Goal: Navigation & Orientation: Find specific page/section

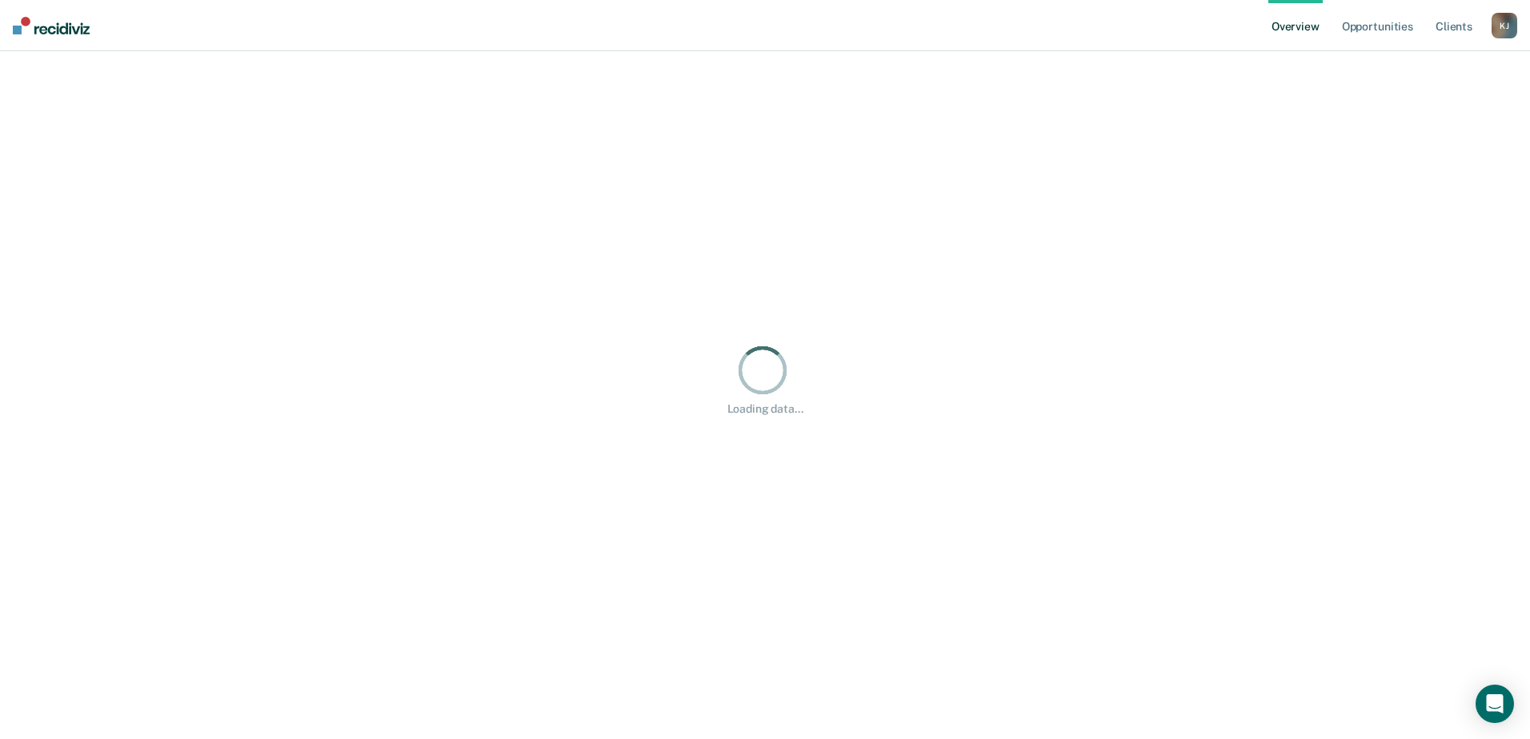
click at [1506, 19] on div "K J" at bounding box center [1505, 26] width 26 height 26
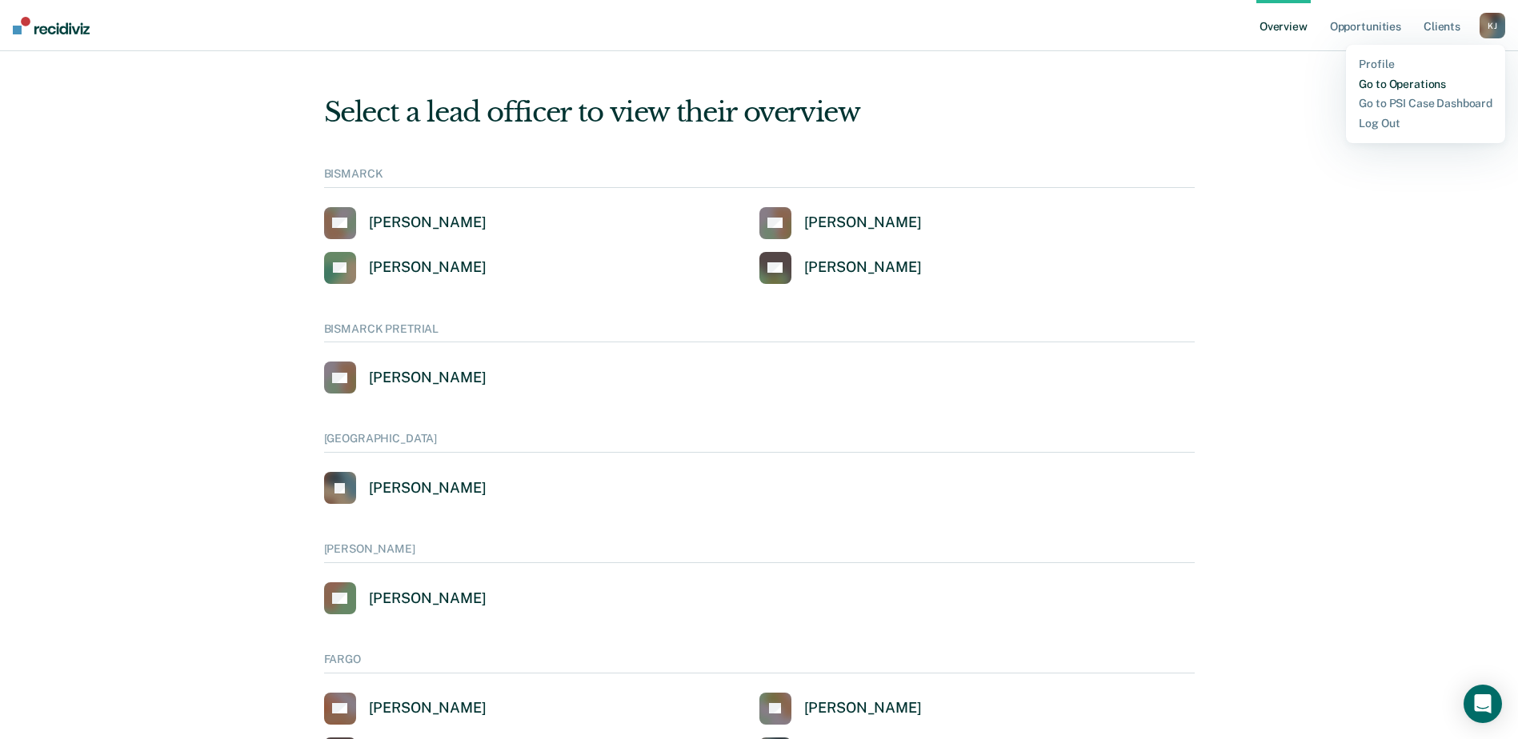
click at [1422, 83] on link "Go to Operations" at bounding box center [1426, 85] width 134 height 14
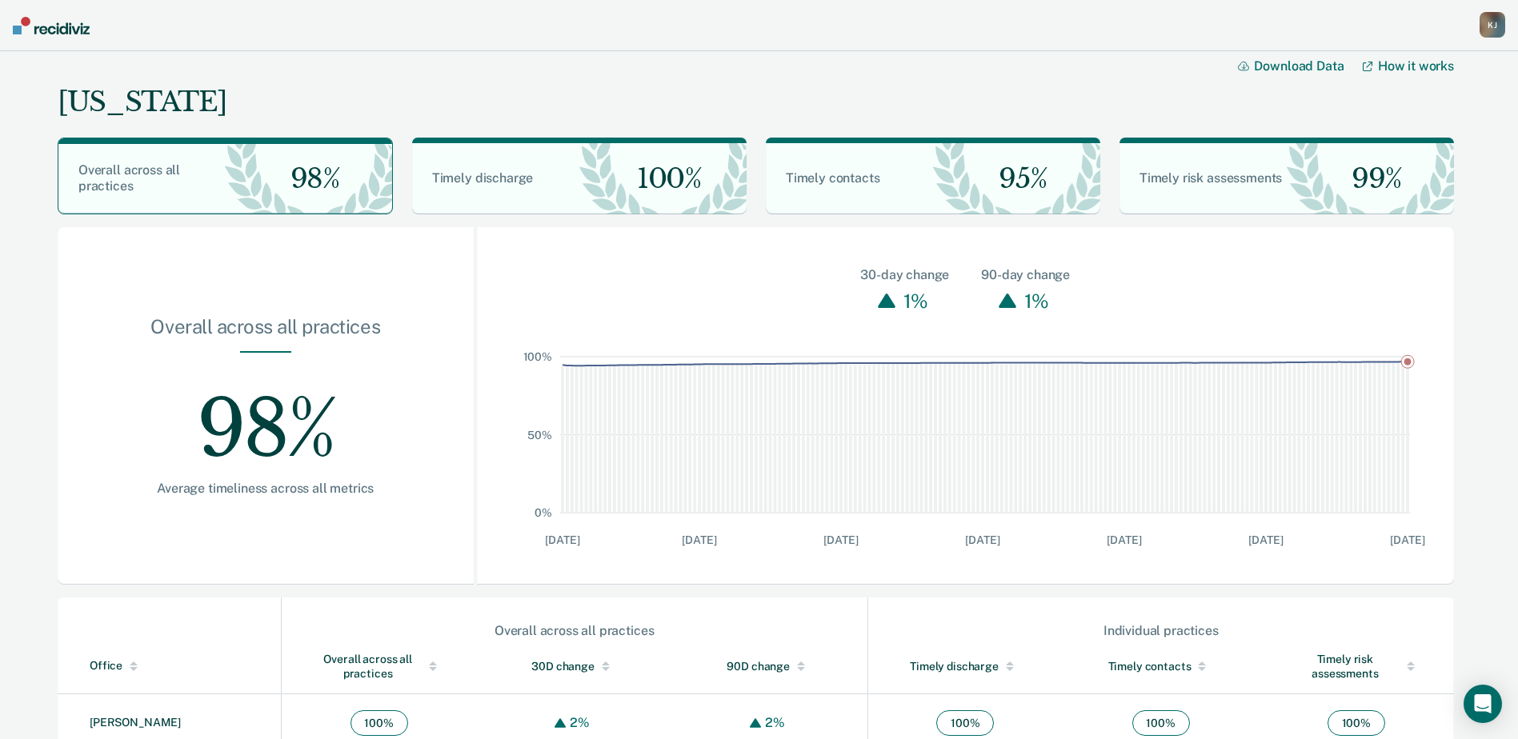
click at [1493, 22] on div "K J" at bounding box center [1493, 25] width 26 height 26
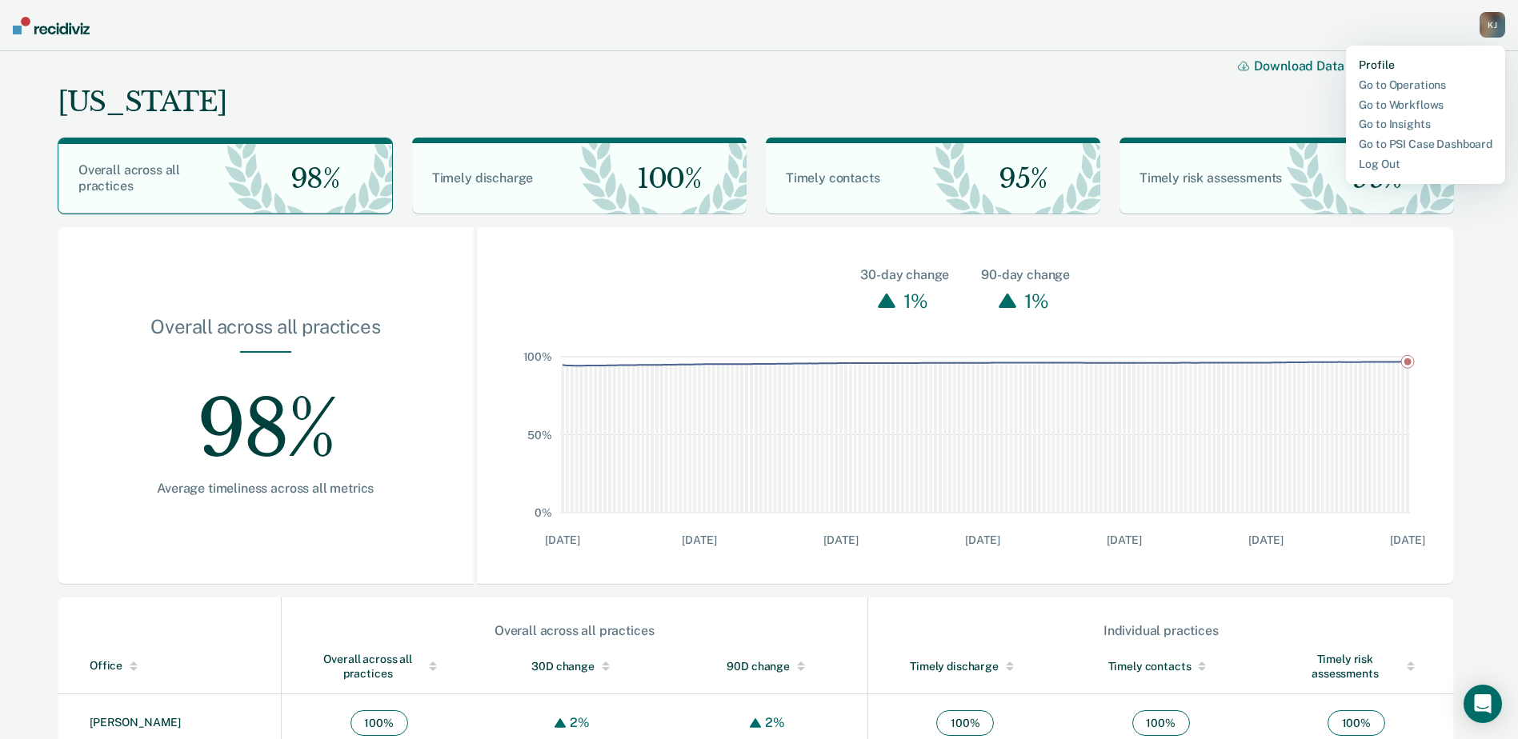
click at [1373, 66] on link "Profile" at bounding box center [1426, 65] width 134 height 14
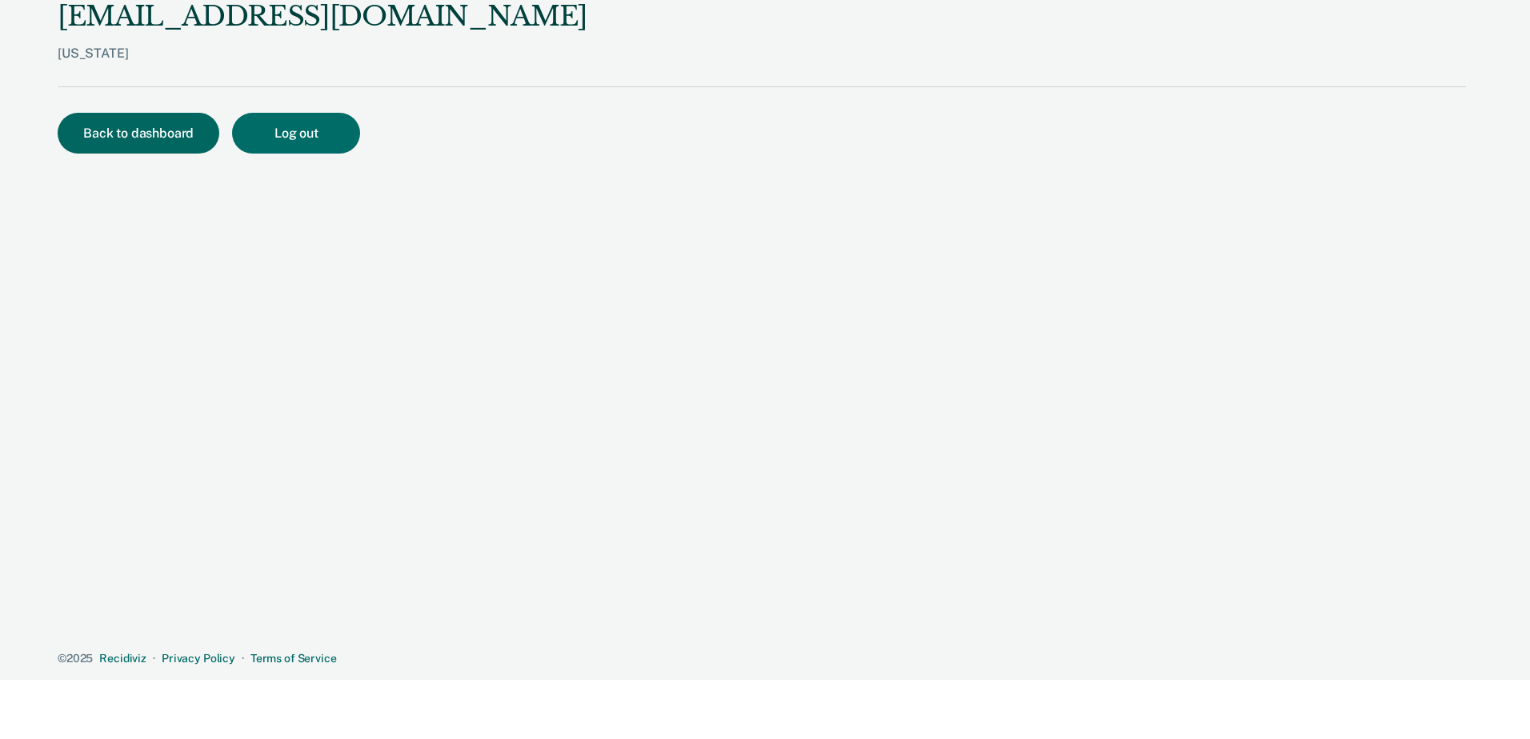
click at [195, 130] on button "Back to dashboard" at bounding box center [139, 133] width 162 height 41
